Goal: Information Seeking & Learning: Learn about a topic

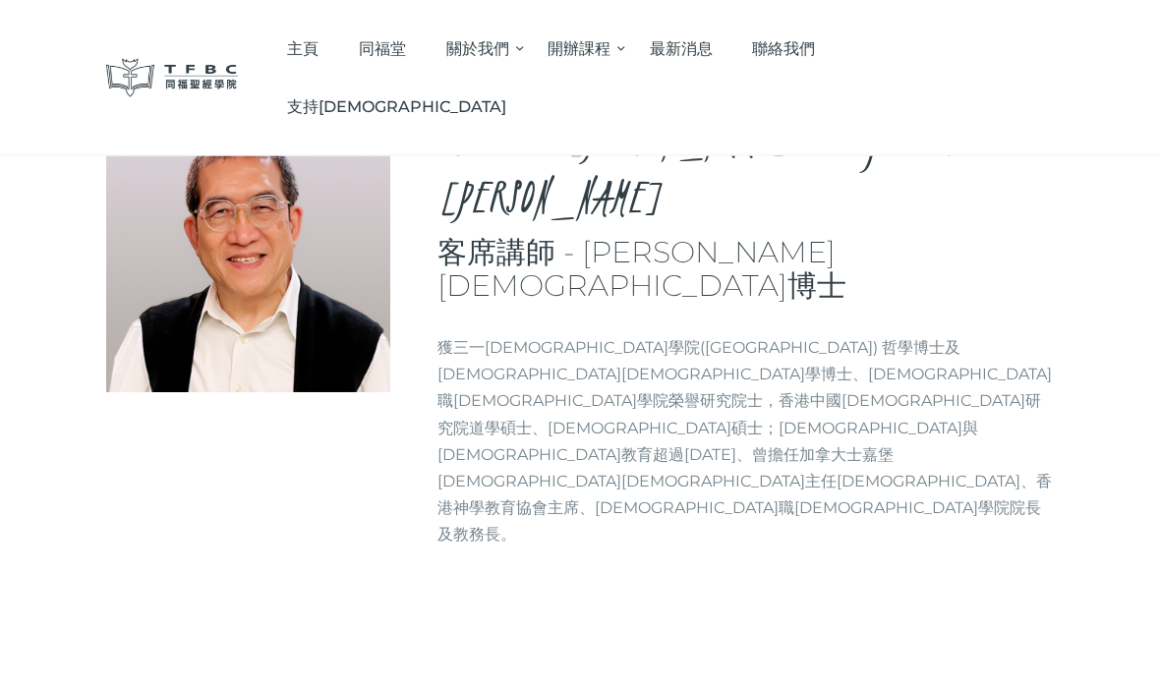
scroll to position [69, 0]
click at [339, 60] on link "主頁" at bounding box center [303, 49] width 72 height 58
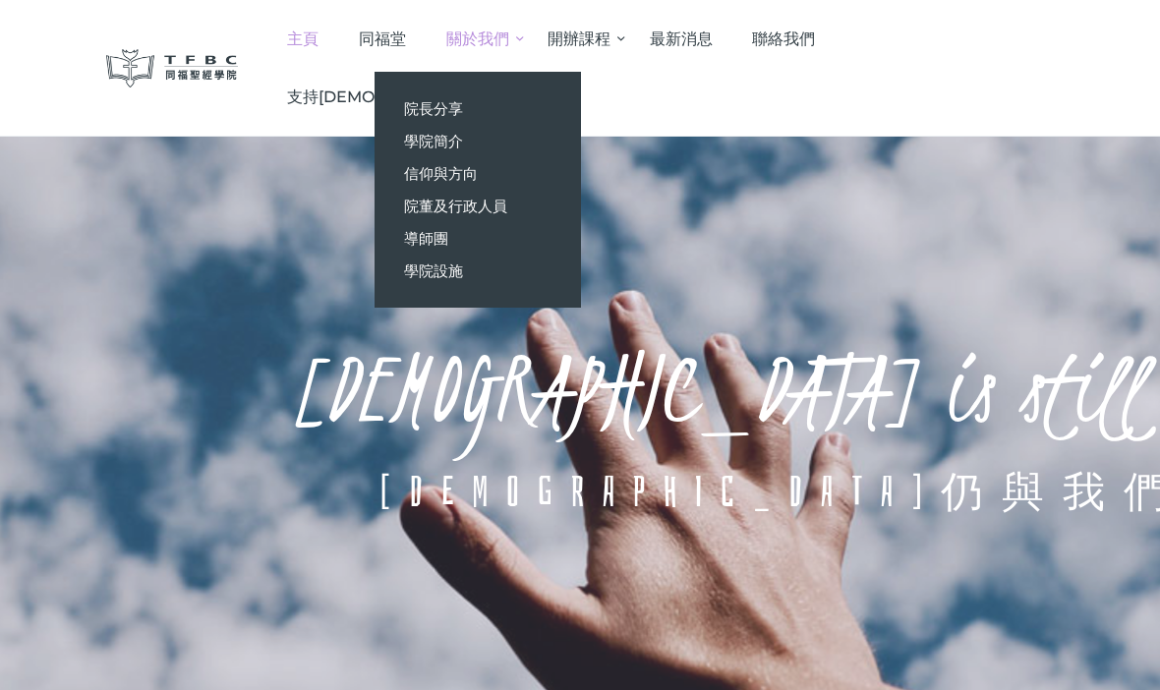
click at [567, 122] on link "院長分享" at bounding box center [478, 108] width 206 height 32
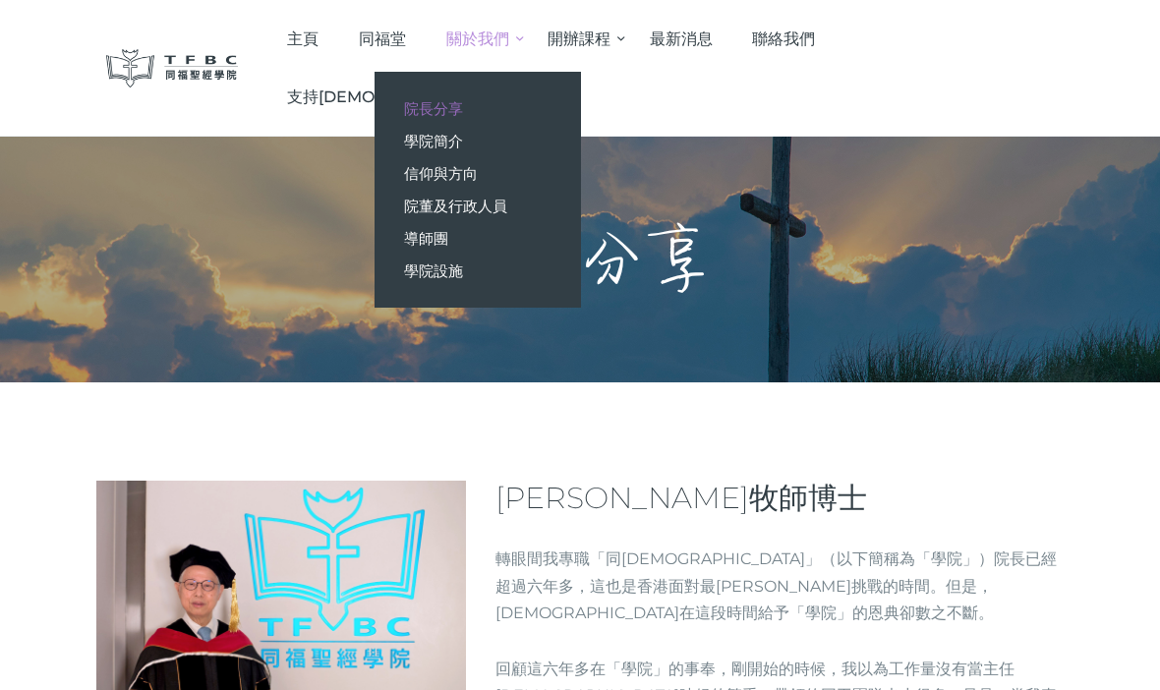
click at [463, 109] on span "院長分享" at bounding box center [433, 108] width 59 height 19
click at [550, 136] on link "學院簡介" at bounding box center [478, 141] width 206 height 32
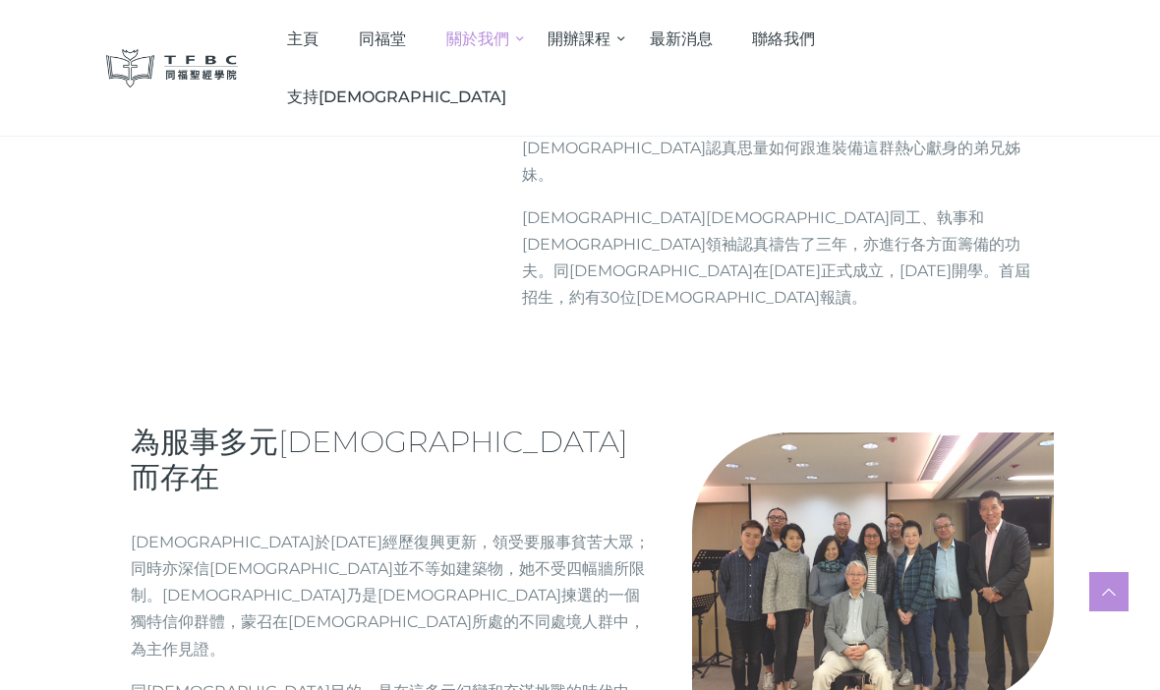
scroll to position [938, 0]
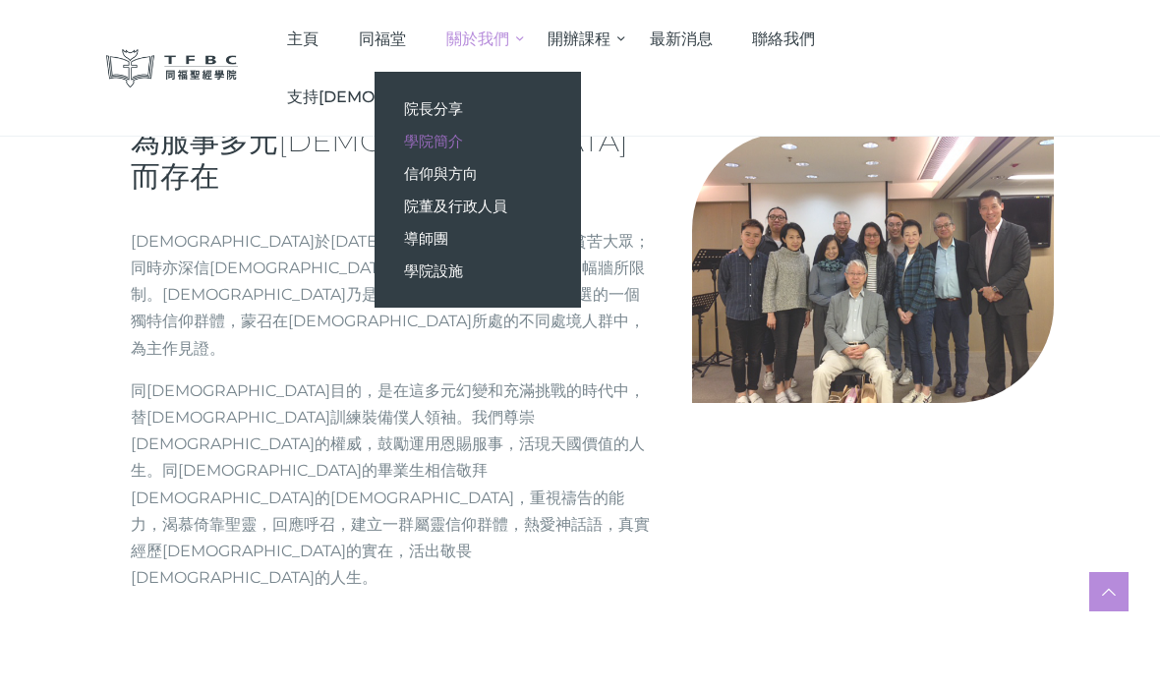
click at [581, 207] on link "院董及行政人員" at bounding box center [478, 206] width 206 height 32
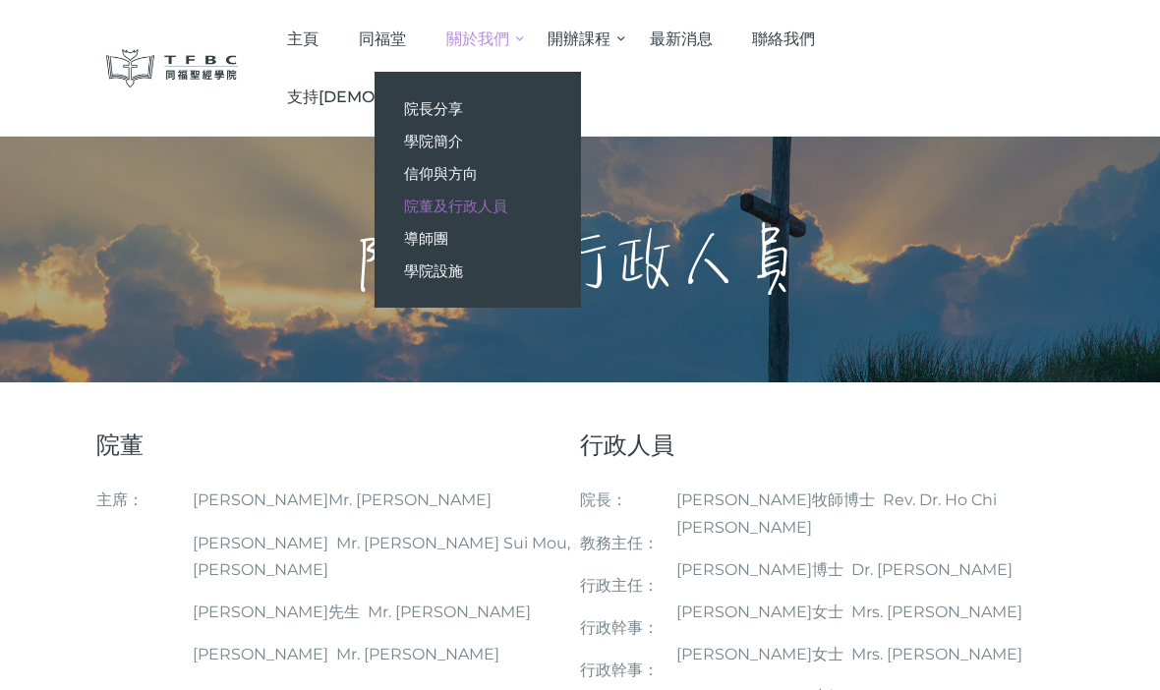
click at [562, 231] on link "導師團" at bounding box center [478, 238] width 206 height 32
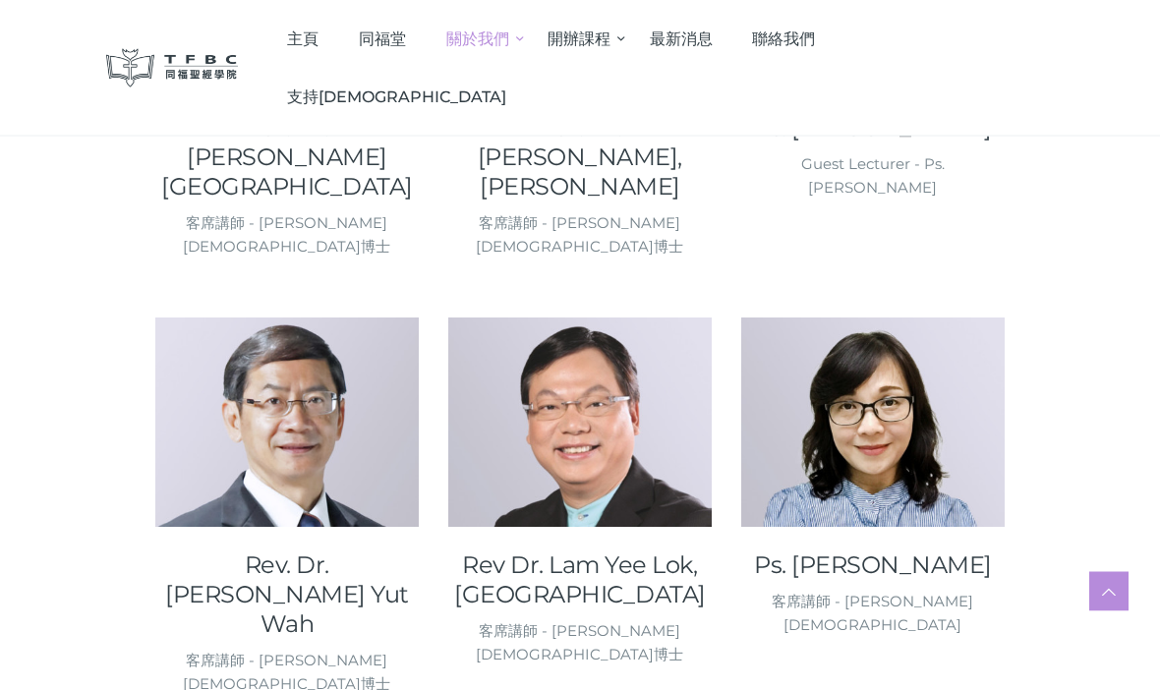
scroll to position [926, 0]
